Goal: Task Accomplishment & Management: Manage account settings

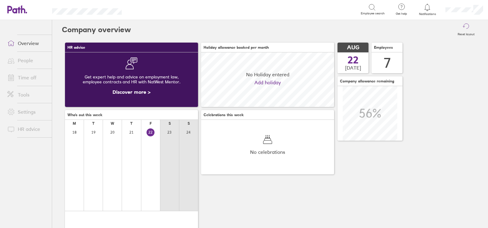
scroll to position [55, 55]
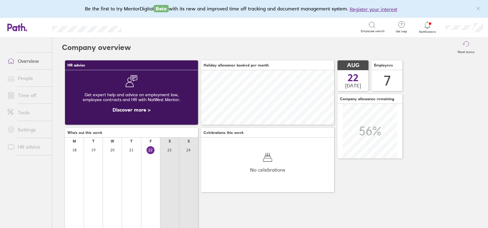
click at [426, 27] on icon at bounding box center [426, 24] width 7 height 7
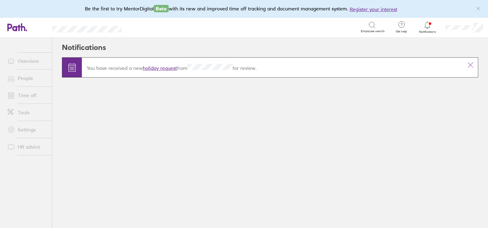
click at [166, 68] on link "holiday request" at bounding box center [160, 68] width 34 height 6
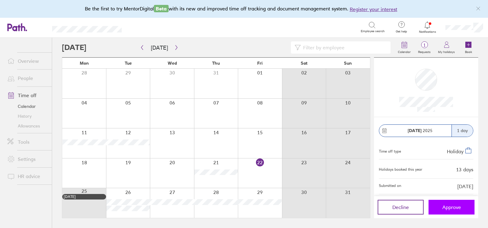
click at [455, 205] on span "Approve" at bounding box center [451, 207] width 19 height 6
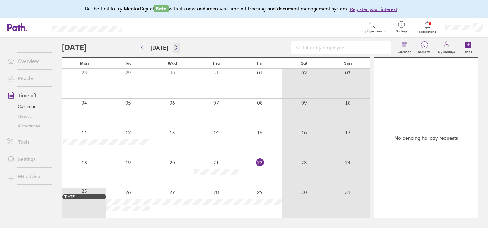
click at [175, 45] on icon "button" at bounding box center [176, 47] width 5 height 5
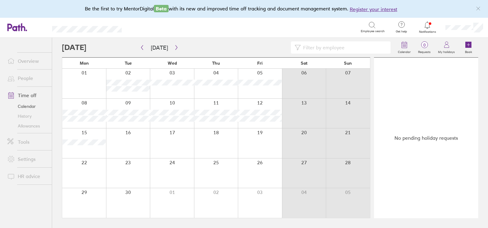
click at [428, 26] on icon at bounding box center [426, 24] width 7 height 7
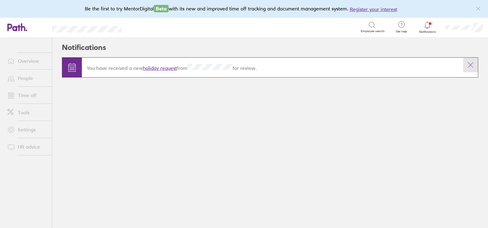
drag, startPoint x: 473, startPoint y: 64, endPoint x: 467, endPoint y: 64, distance: 5.8
click at [473, 64] on icon at bounding box center [469, 64] width 7 height 7
click at [470, 64] on icon at bounding box center [469, 64] width 7 height 7
